Goal: Find specific page/section: Find specific page/section

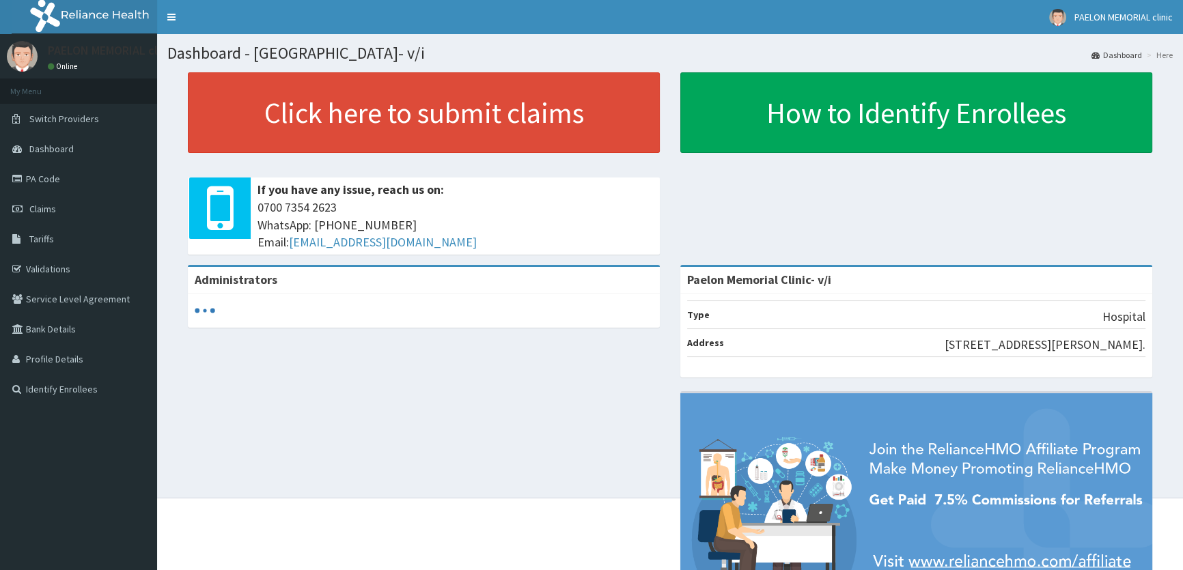
click at [62, 273] on link "Validations" at bounding box center [78, 269] width 157 height 30
click at [48, 268] on link "Validations" at bounding box center [78, 269] width 157 height 30
click at [81, 266] on link "Validations" at bounding box center [78, 269] width 157 height 30
click at [35, 269] on link "Validations" at bounding box center [78, 269] width 157 height 30
